Goal: Task Accomplishment & Management: Use online tool/utility

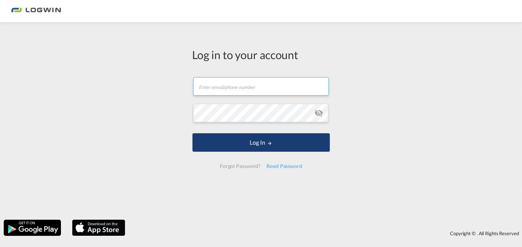
type input "[EMAIL_ADDRESS][DOMAIN_NAME]"
click at [258, 141] on button "Log In" at bounding box center [262, 142] width 138 height 18
